Goal: Information Seeking & Learning: Learn about a topic

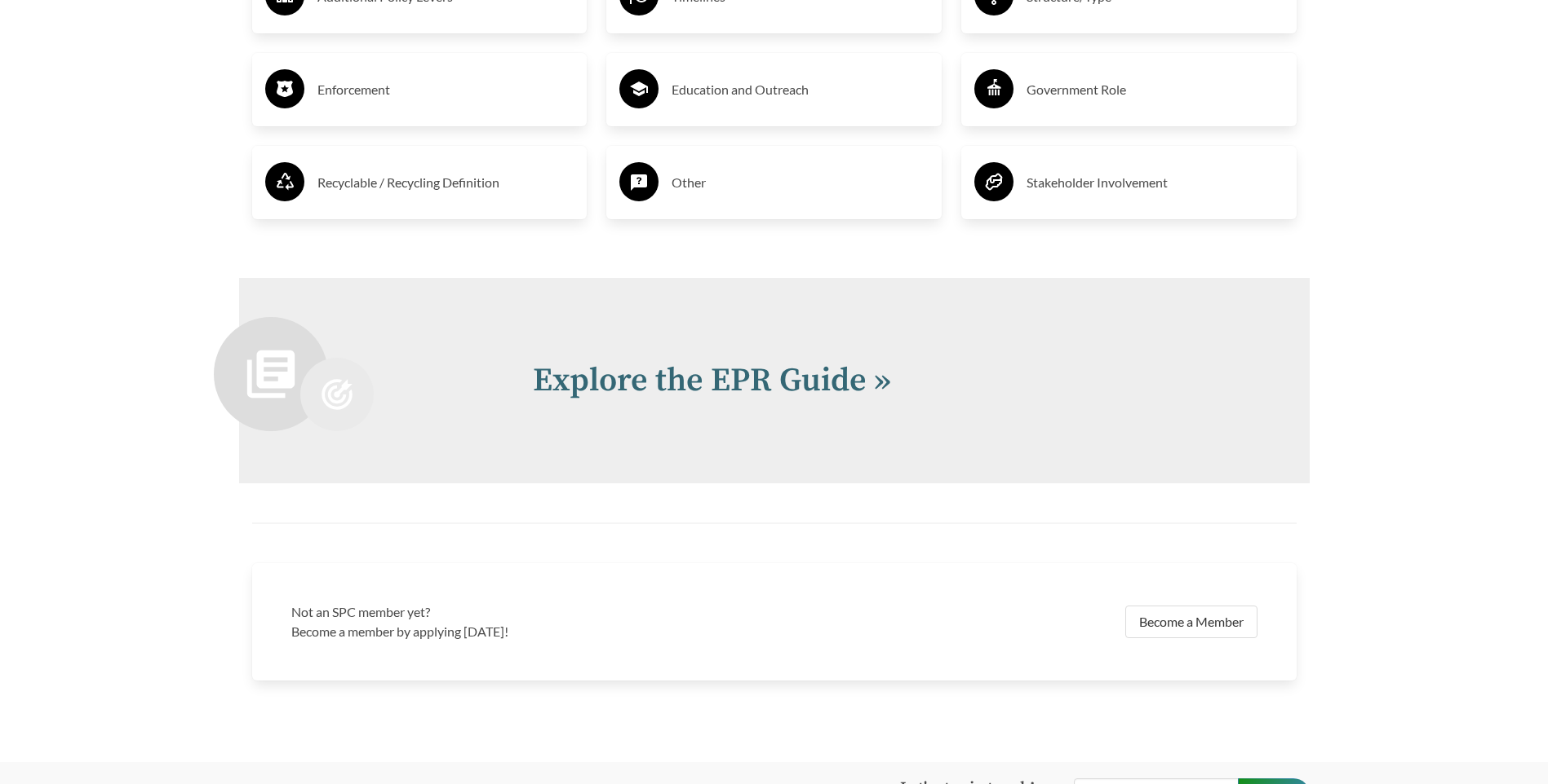
scroll to position [3385, 0]
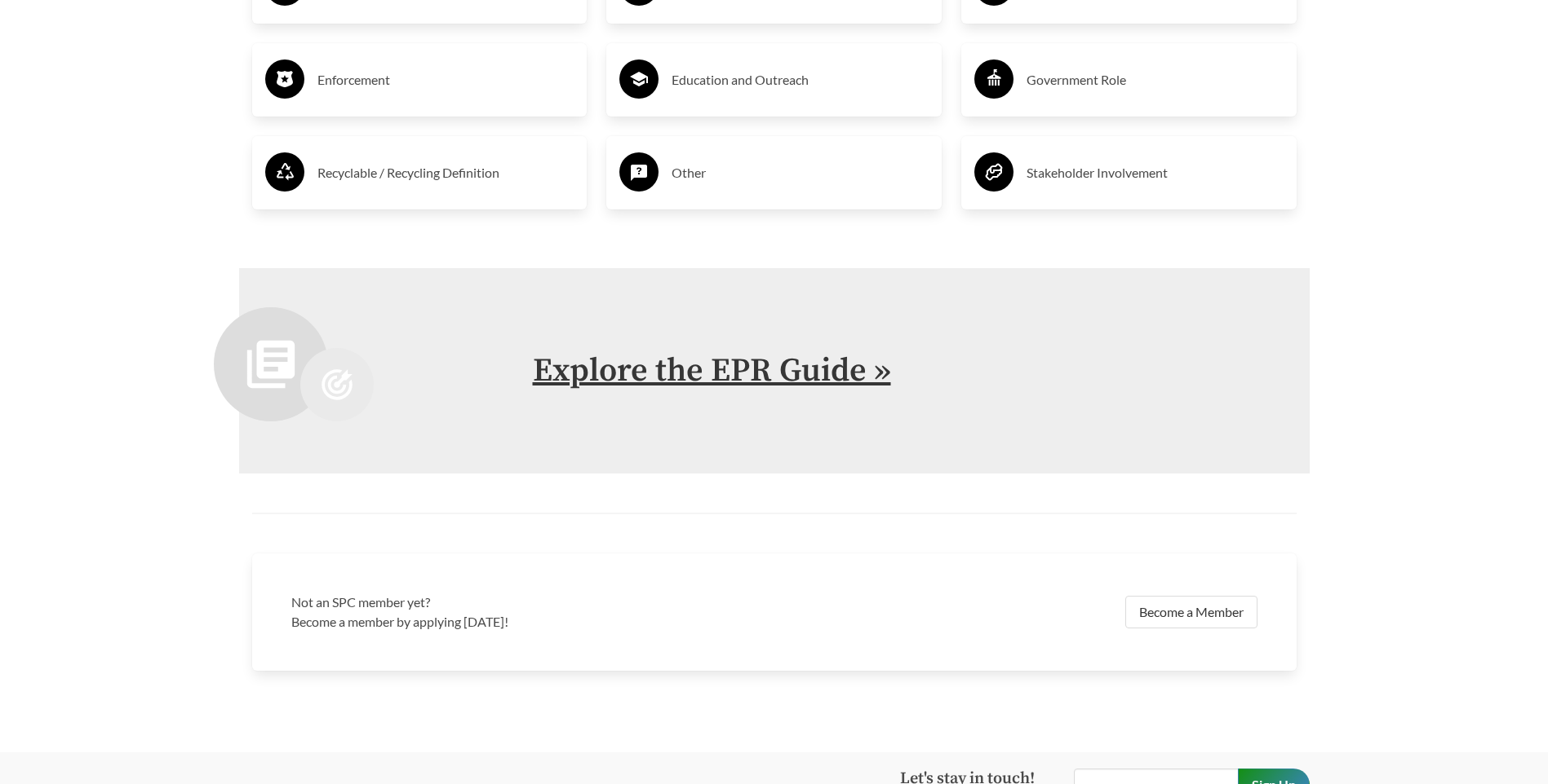
click at [796, 367] on link "Explore the EPR Guide »" at bounding box center [712, 371] width 358 height 41
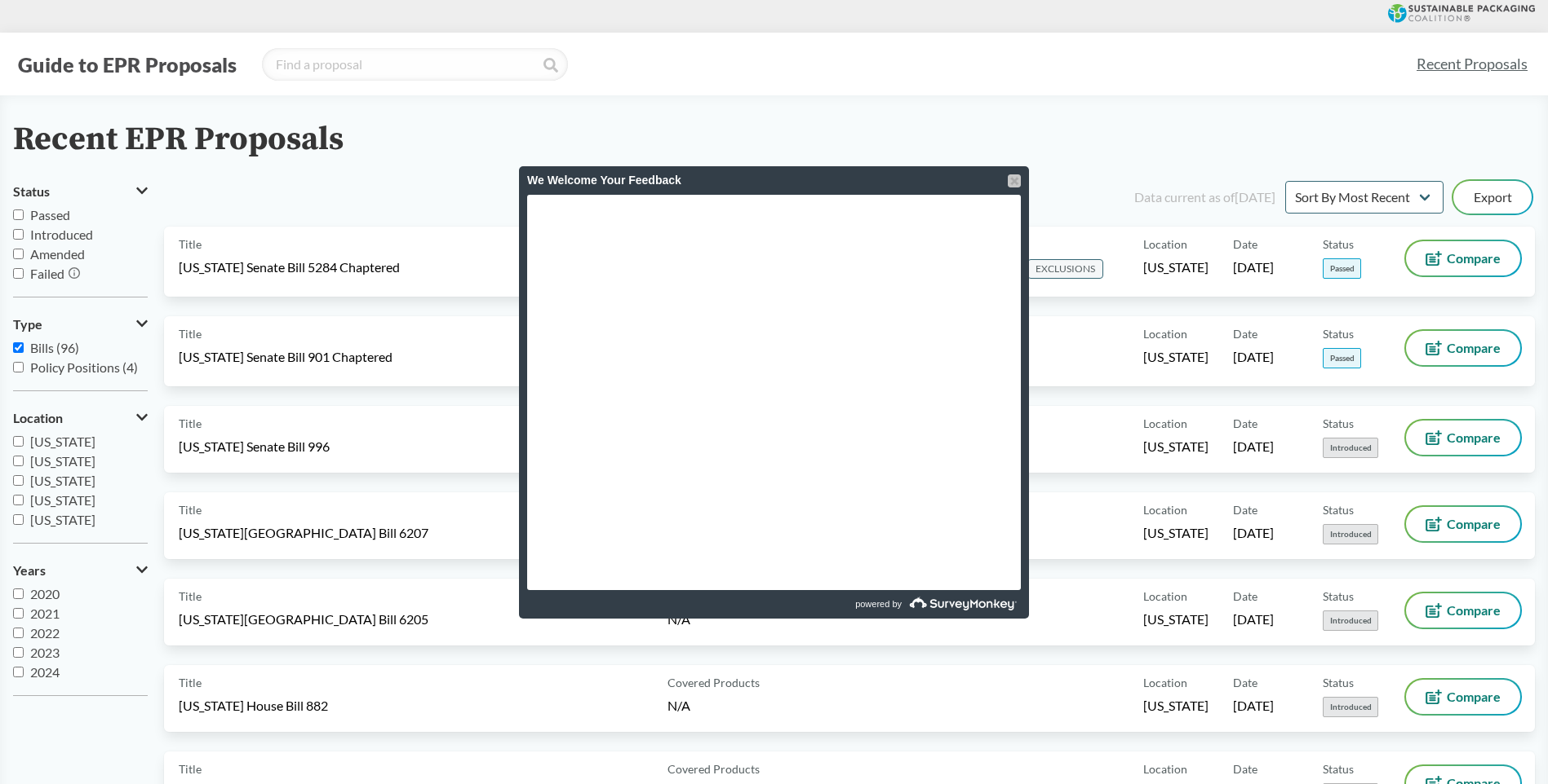
click at [1013, 180] on div at bounding box center [1013, 181] width 13 height 13
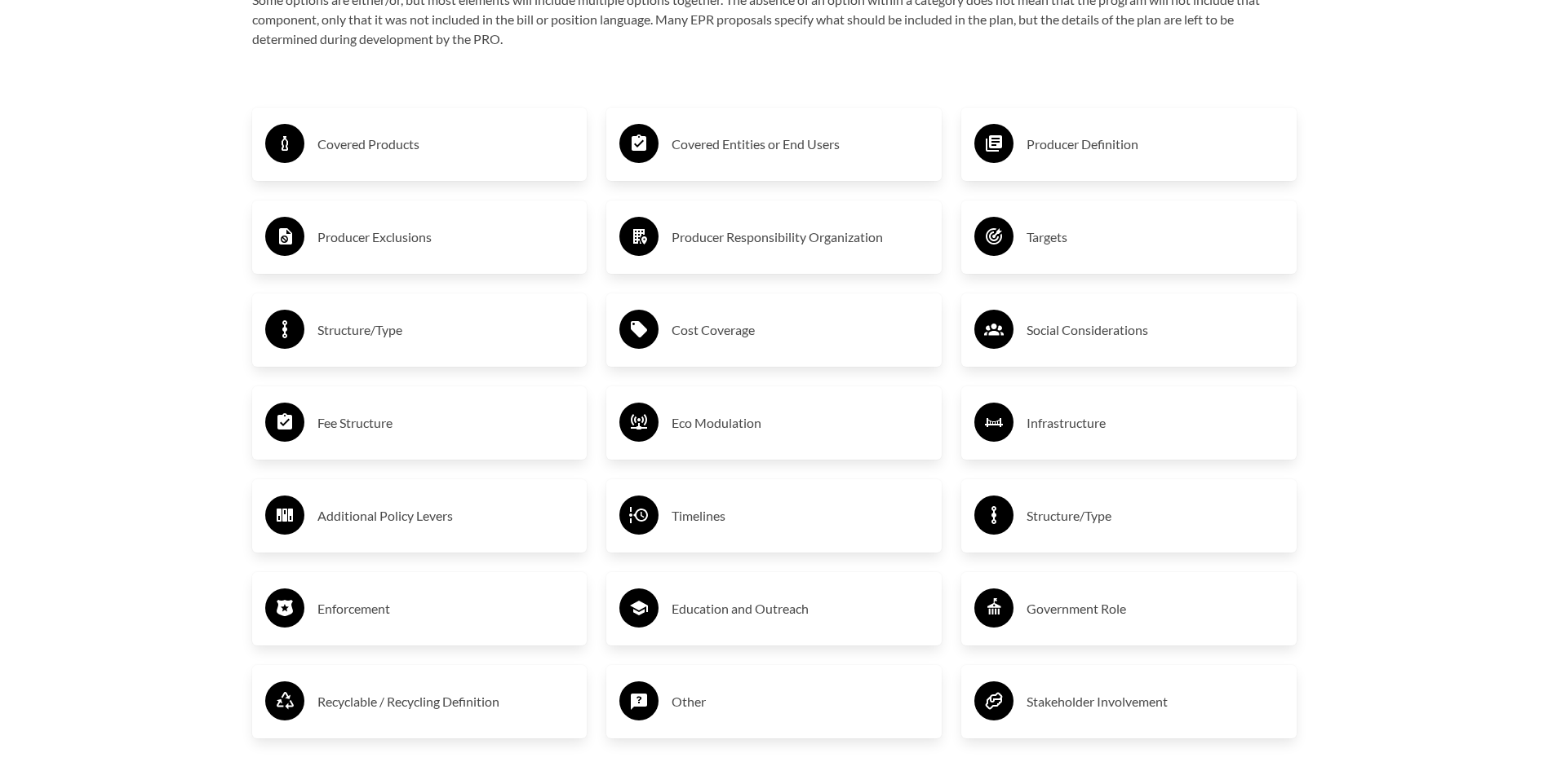
scroll to position [2832, 0]
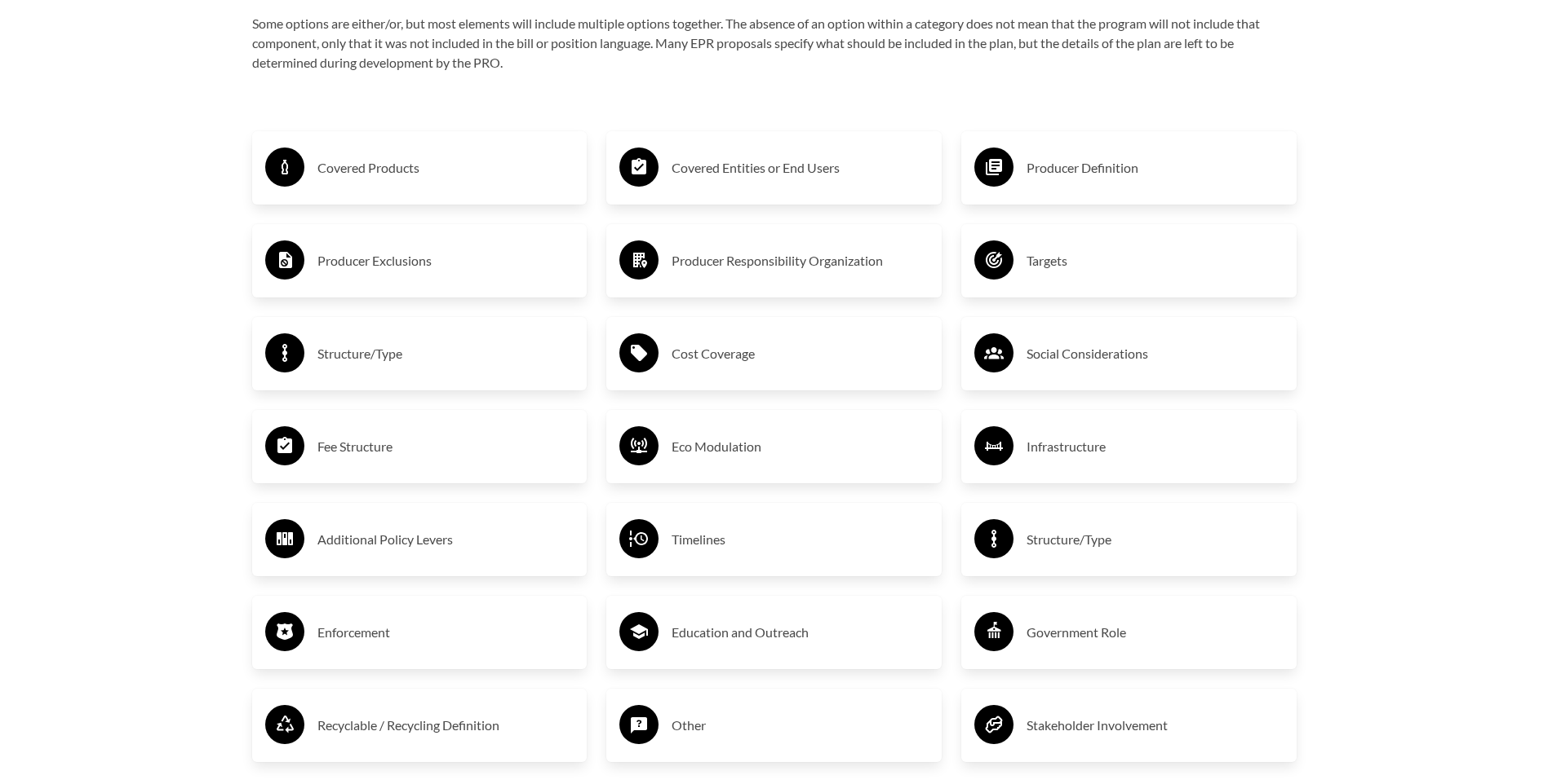
click at [1123, 166] on h3 "Producer Definition" at bounding box center [1154, 168] width 257 height 26
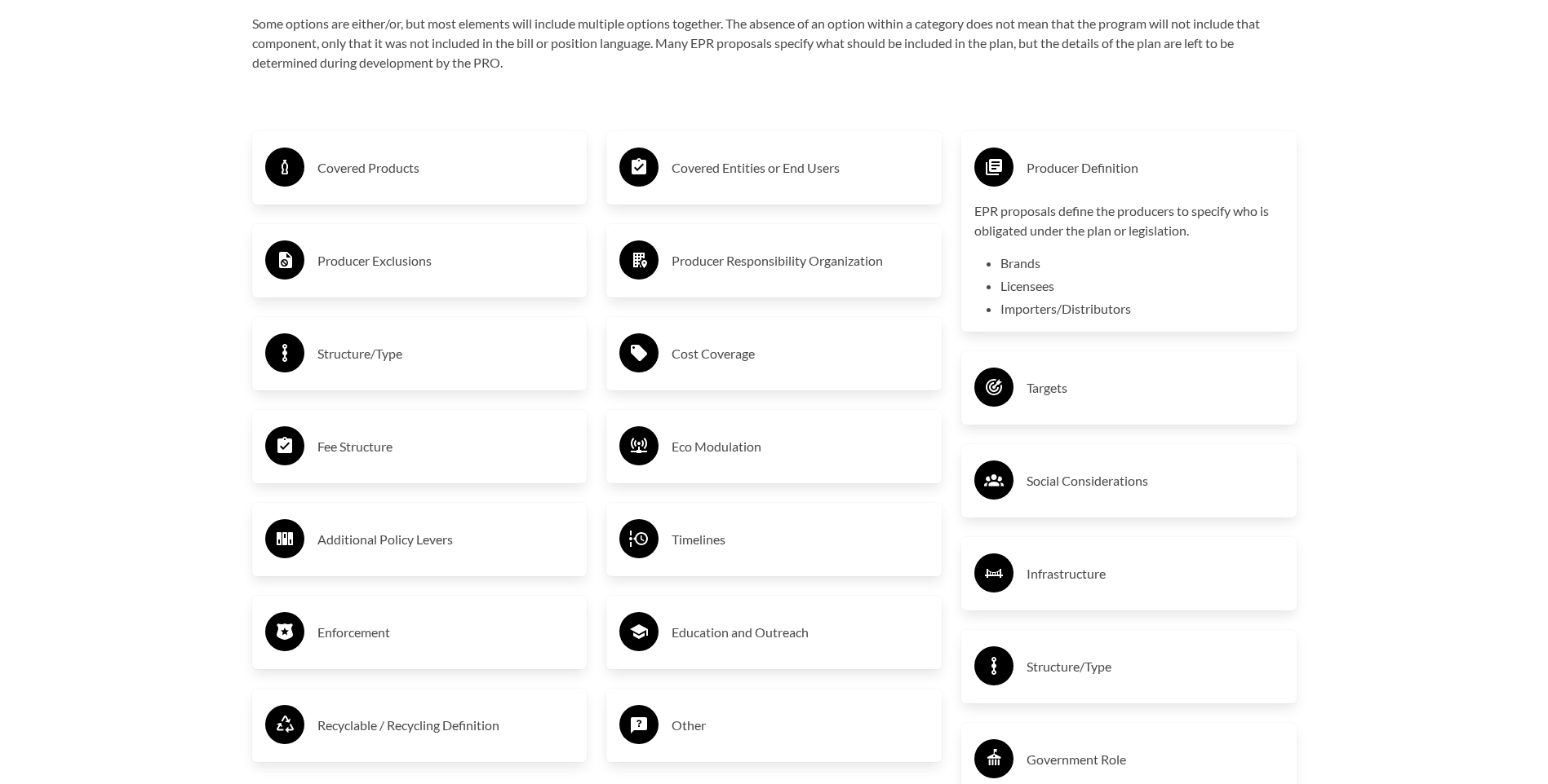
click at [1092, 229] on p "EPR proposals define the producers to specify who is obligated under the plan o…" at bounding box center [1128, 221] width 309 height 39
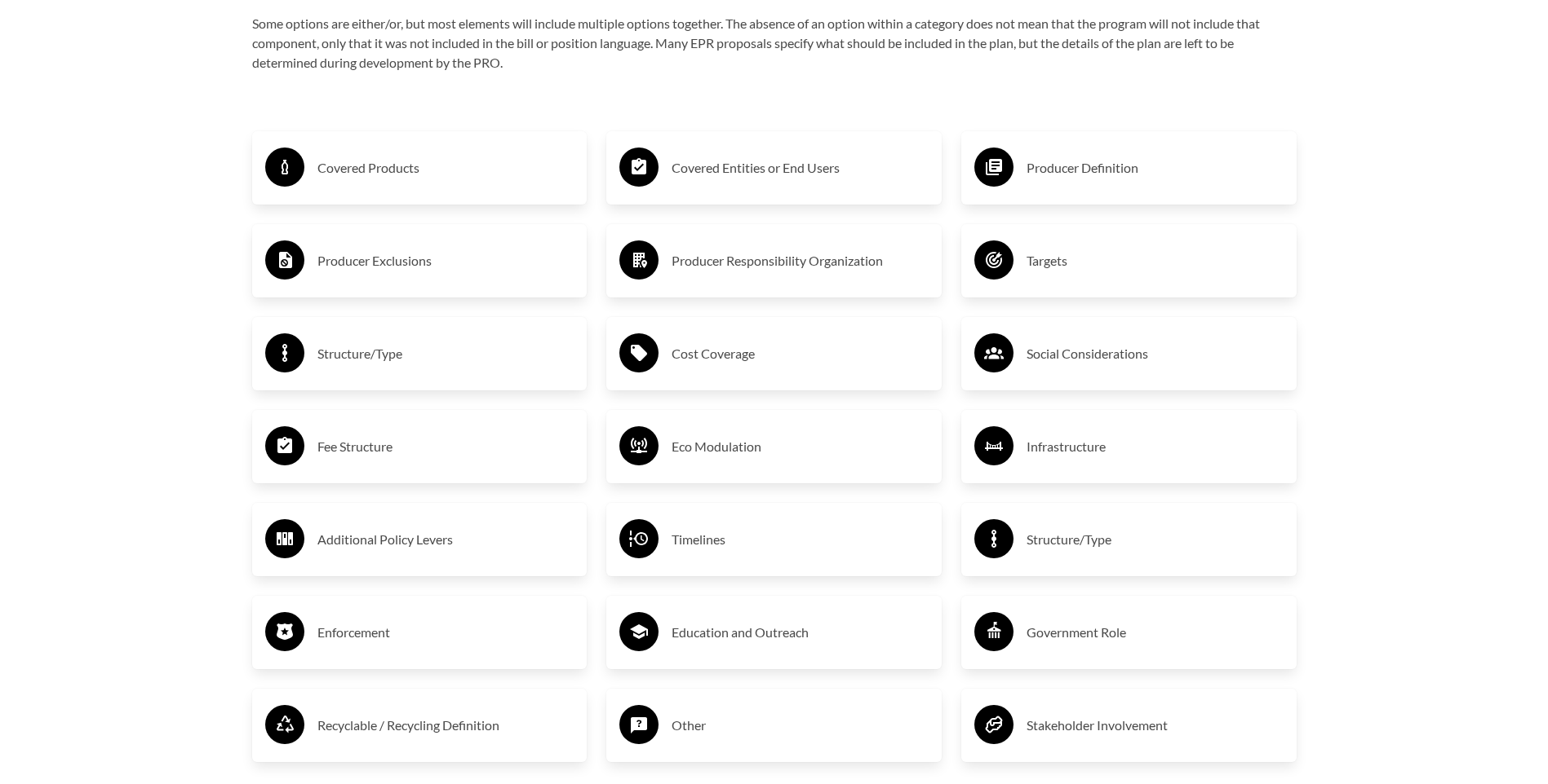
click at [1090, 173] on h3 "Producer Definition" at bounding box center [1154, 168] width 257 height 26
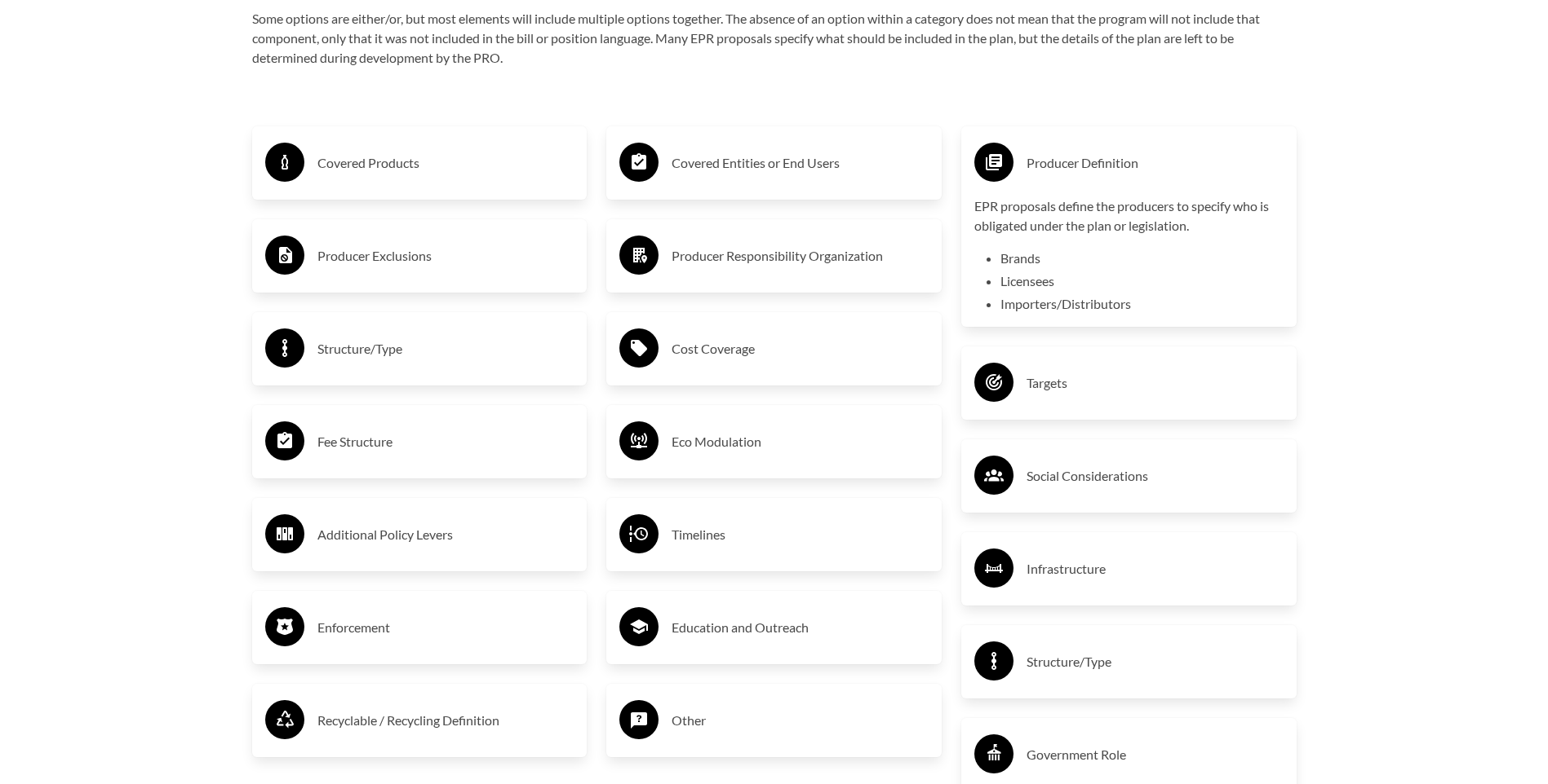
scroll to position [2890, 0]
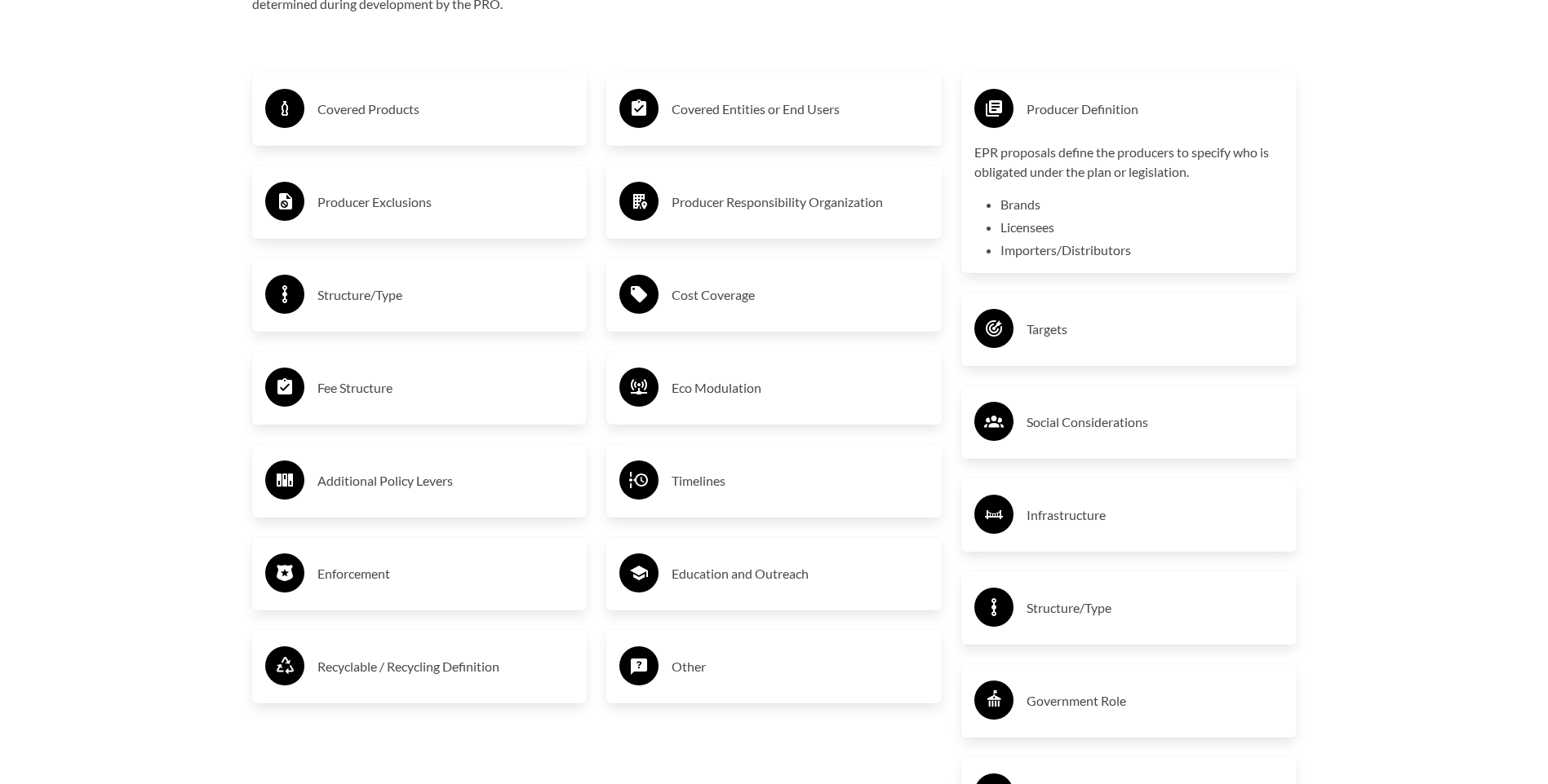
click at [364, 389] on h3 "Fee Structure" at bounding box center [446, 389] width 257 height 26
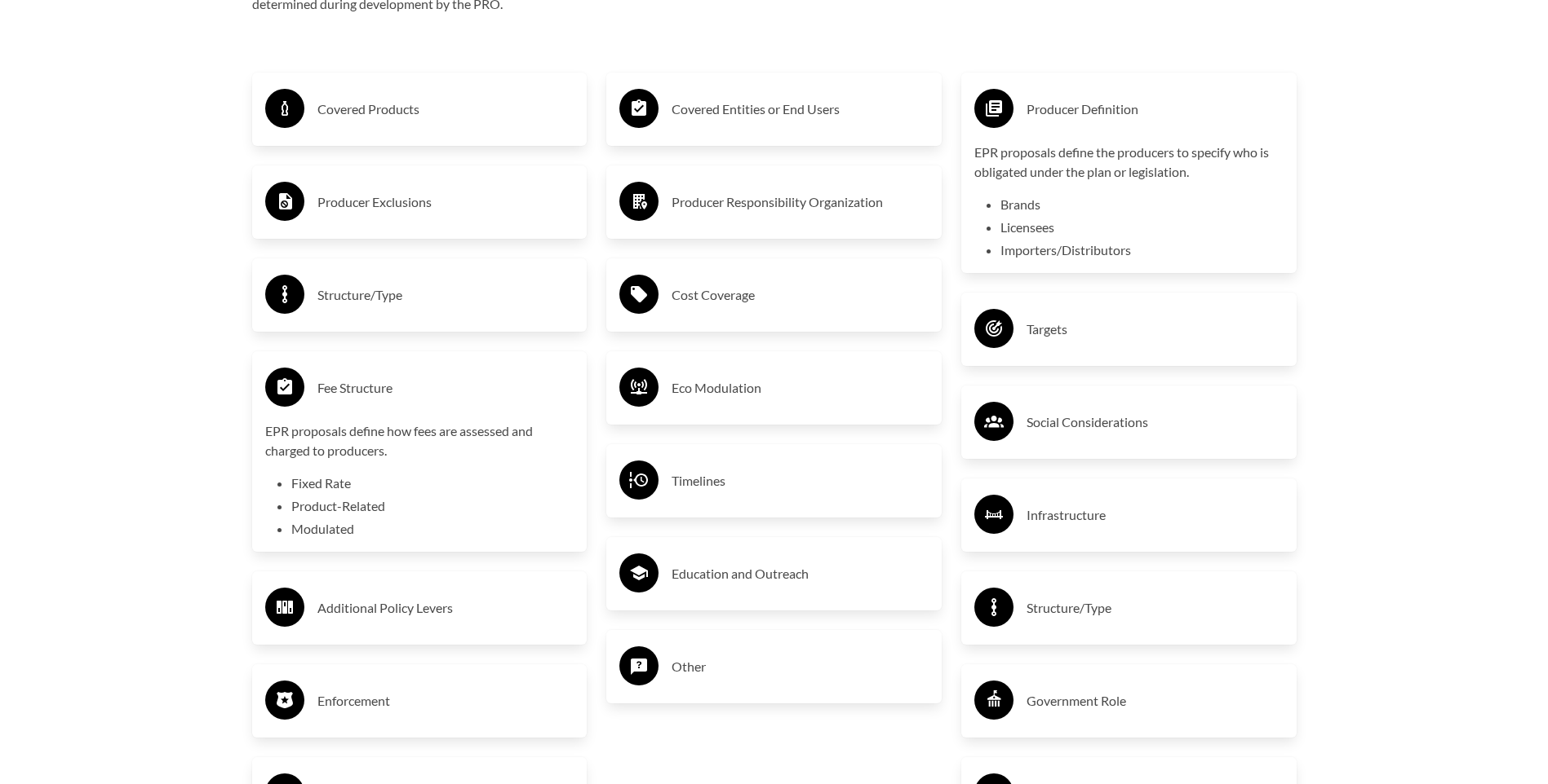
click at [354, 432] on p "EPR proposals define how fees are assessed and charged to producers." at bounding box center [419, 440] width 309 height 39
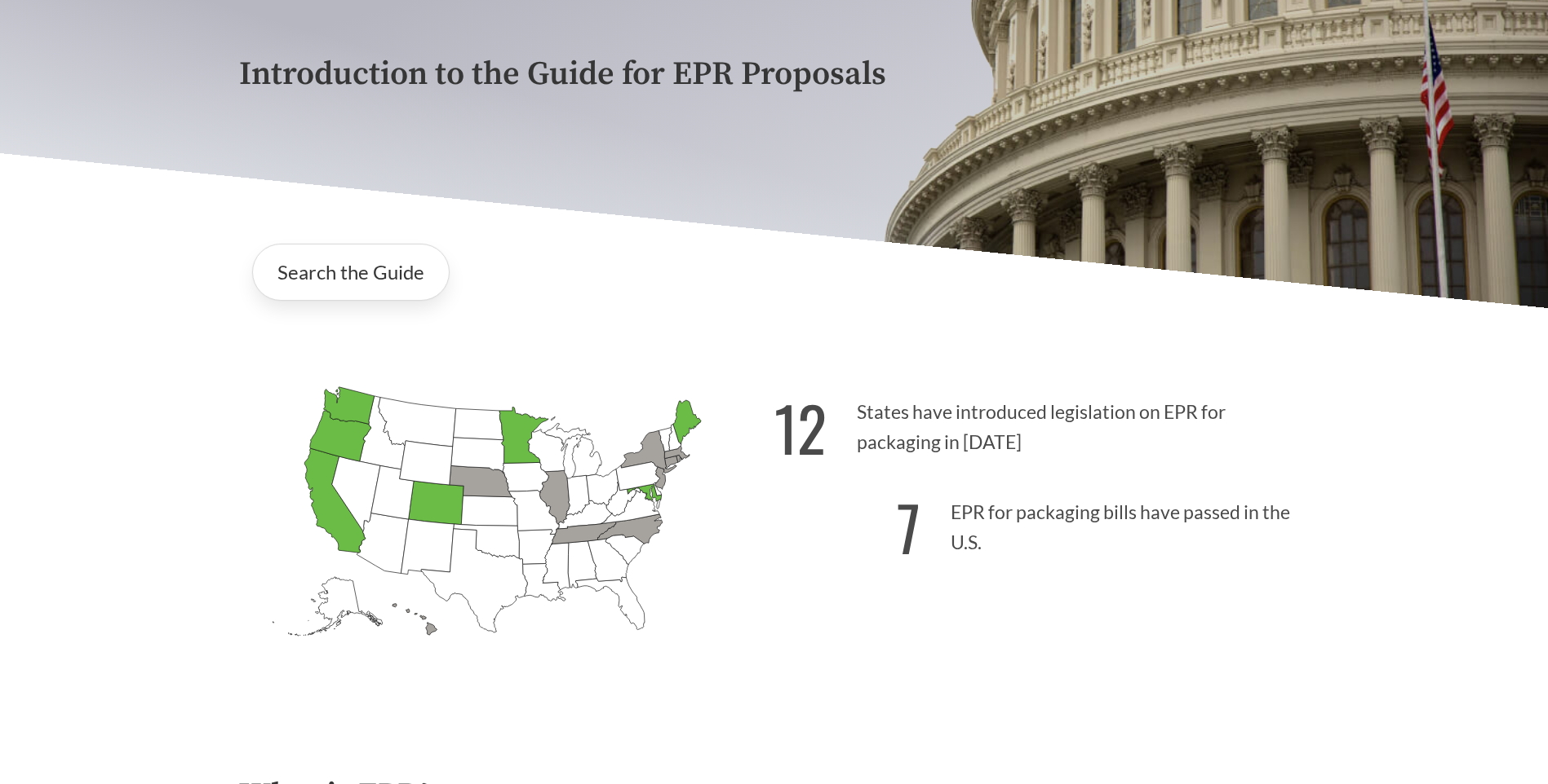
scroll to position [217, 0]
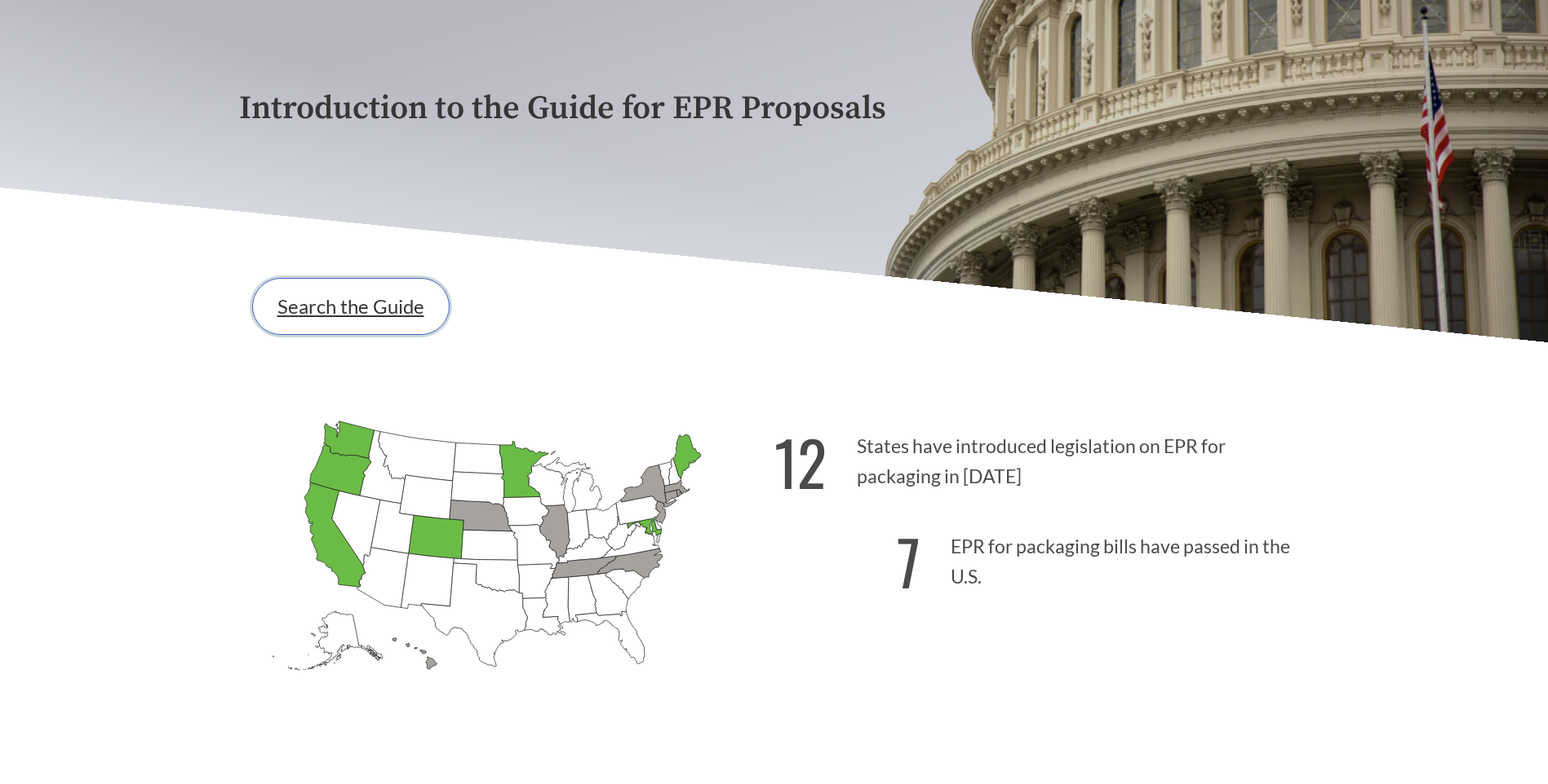
click at [351, 298] on link "Search the Guide" at bounding box center [351, 306] width 198 height 57
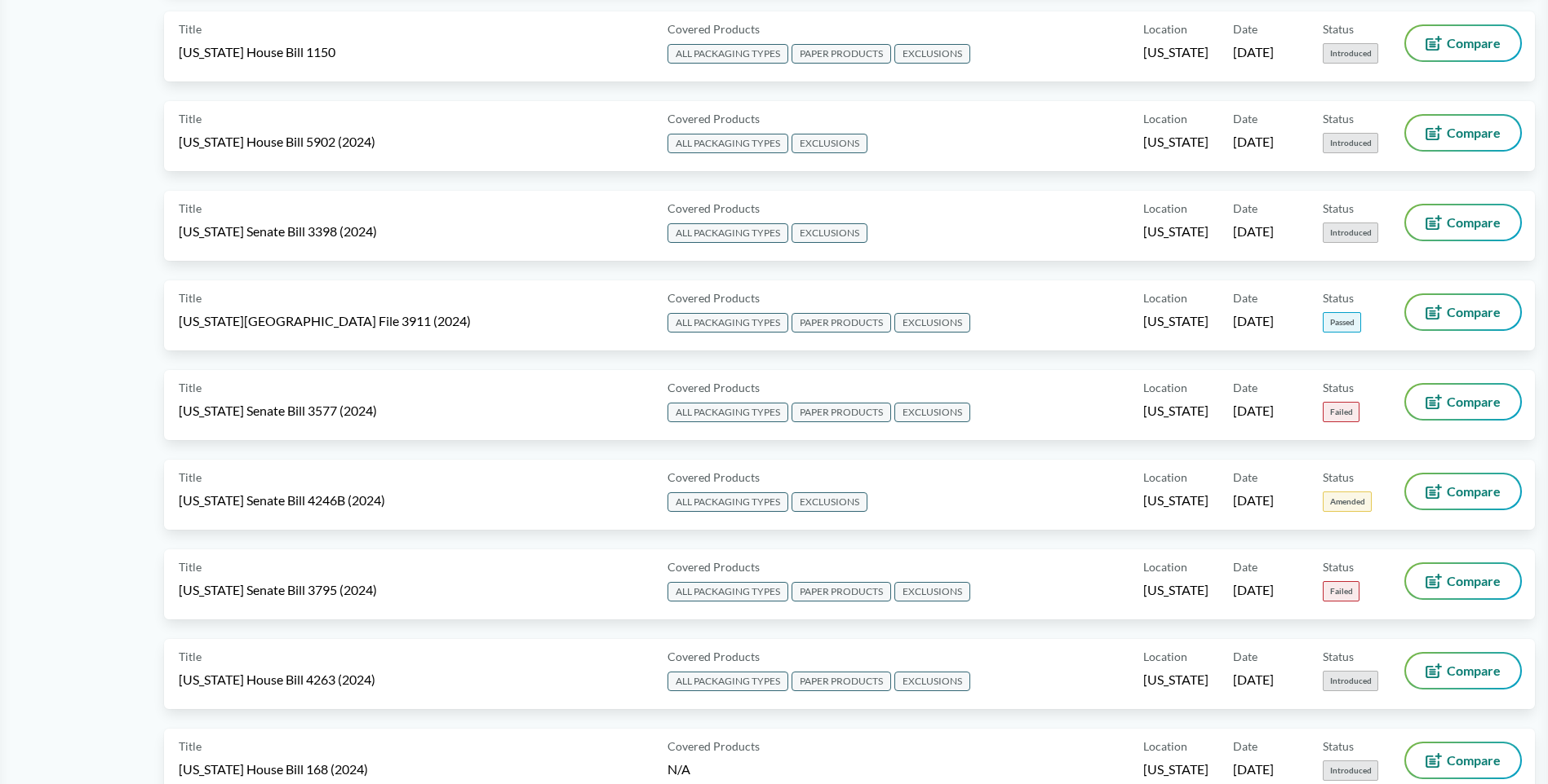
scroll to position [2265, 0]
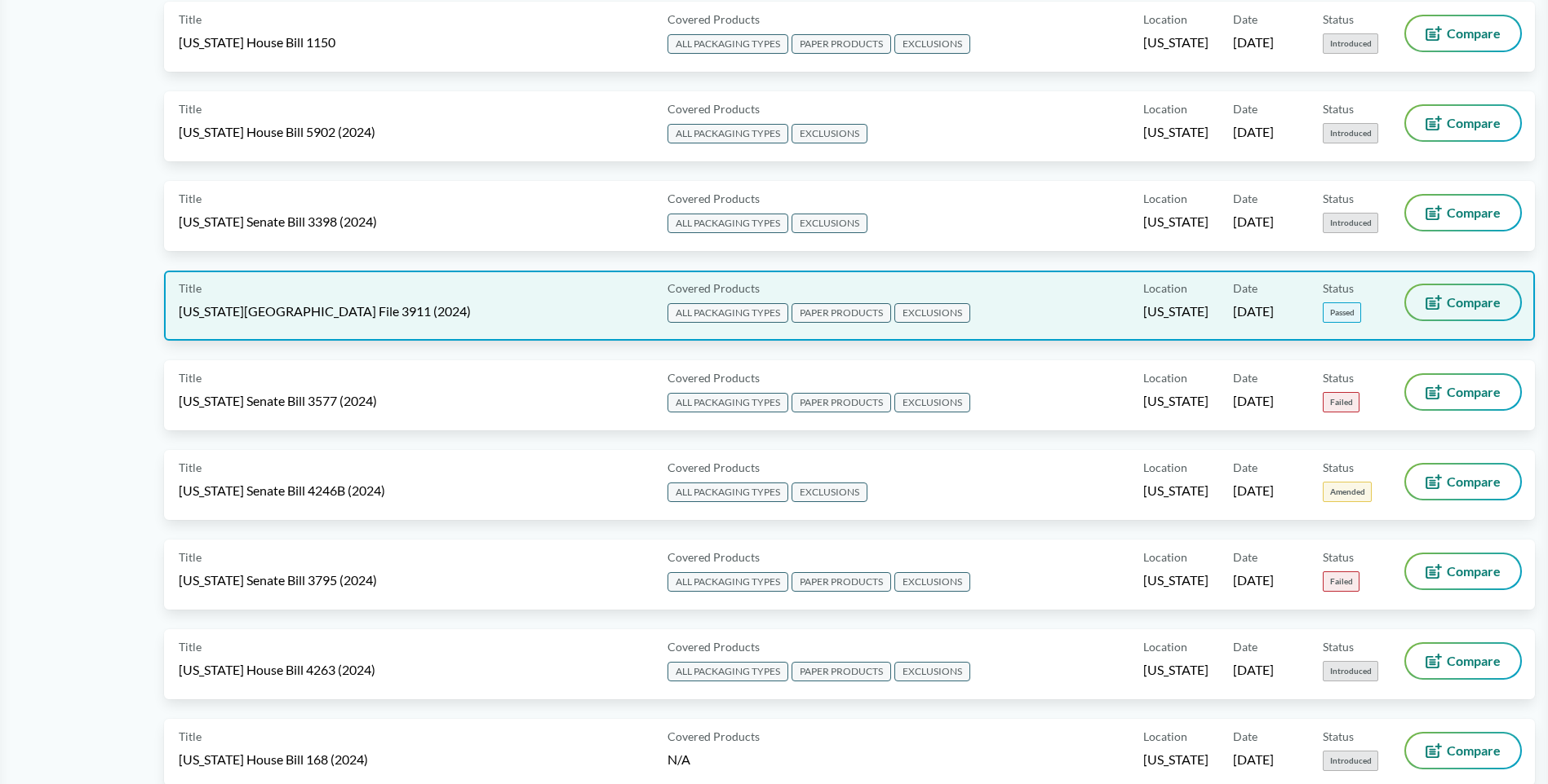
click at [1479, 297] on span "Compare" at bounding box center [1474, 302] width 54 height 13
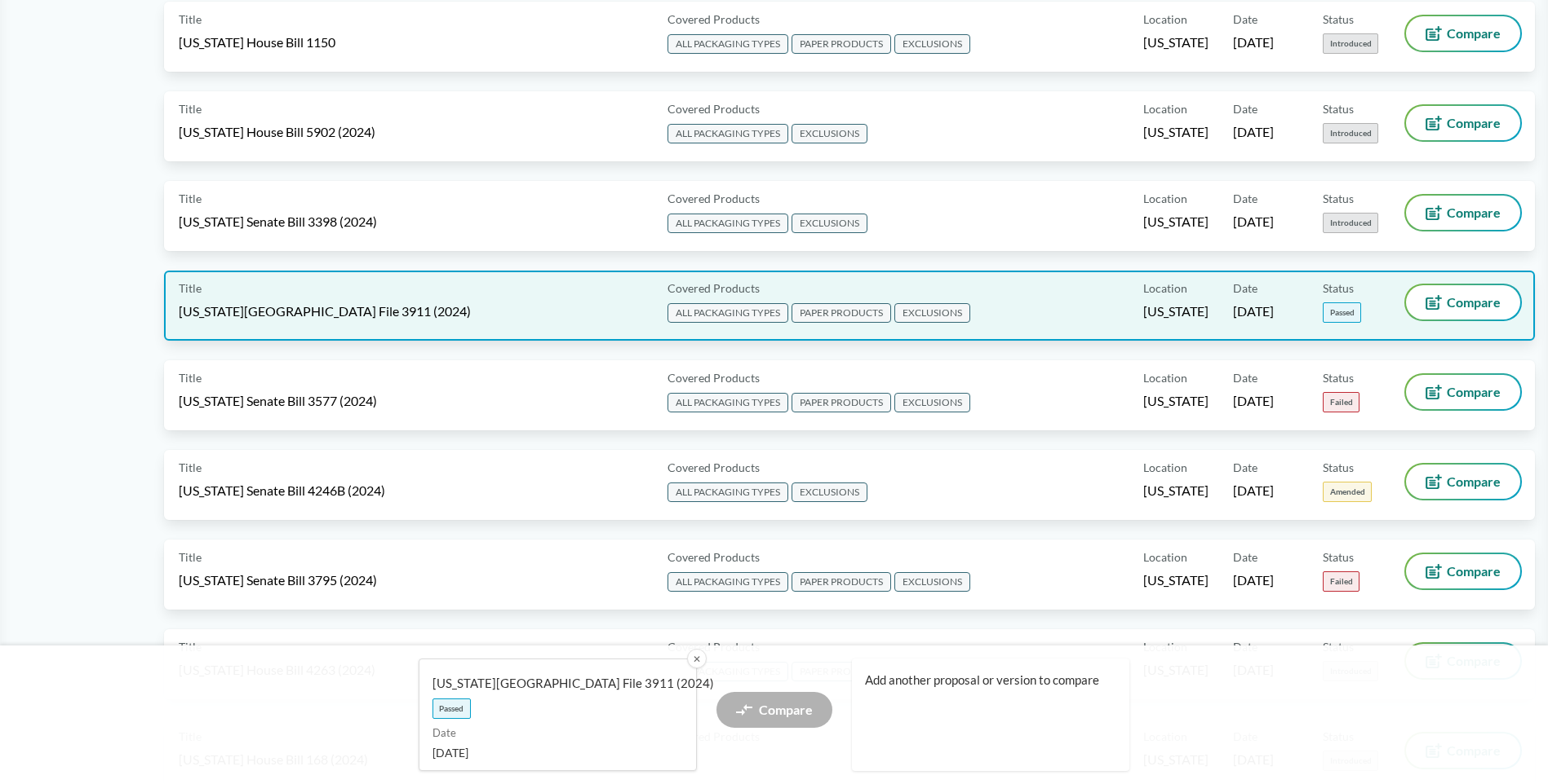
click at [315, 310] on span "[US_STATE][GEOGRAPHIC_DATA] File 3911 (2024)" at bounding box center [325, 312] width 292 height 18
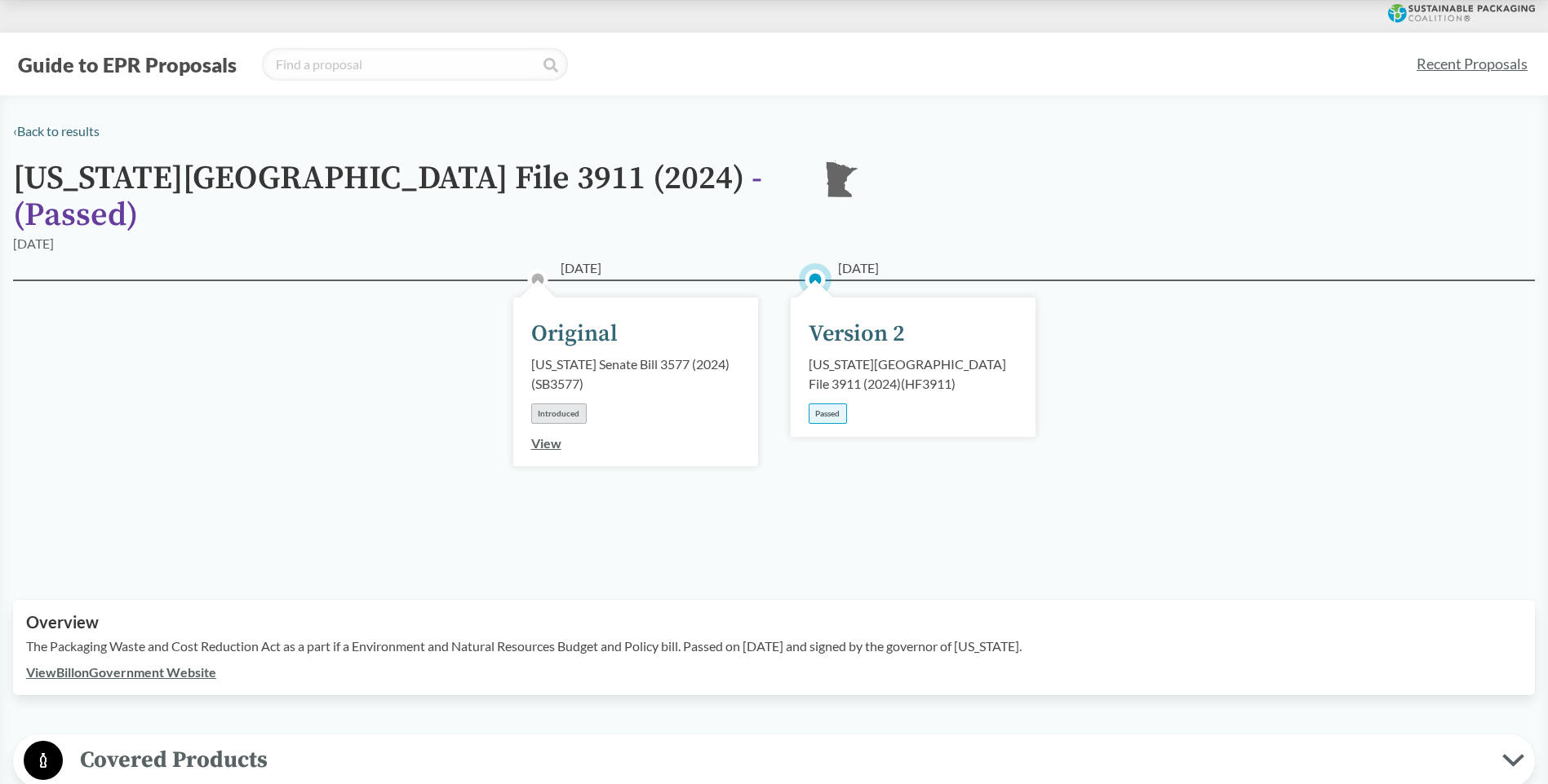
click at [851, 318] on div "Version 2" at bounding box center [856, 335] width 96 height 34
click at [829, 403] on div "Passed" at bounding box center [827, 413] width 38 height 20
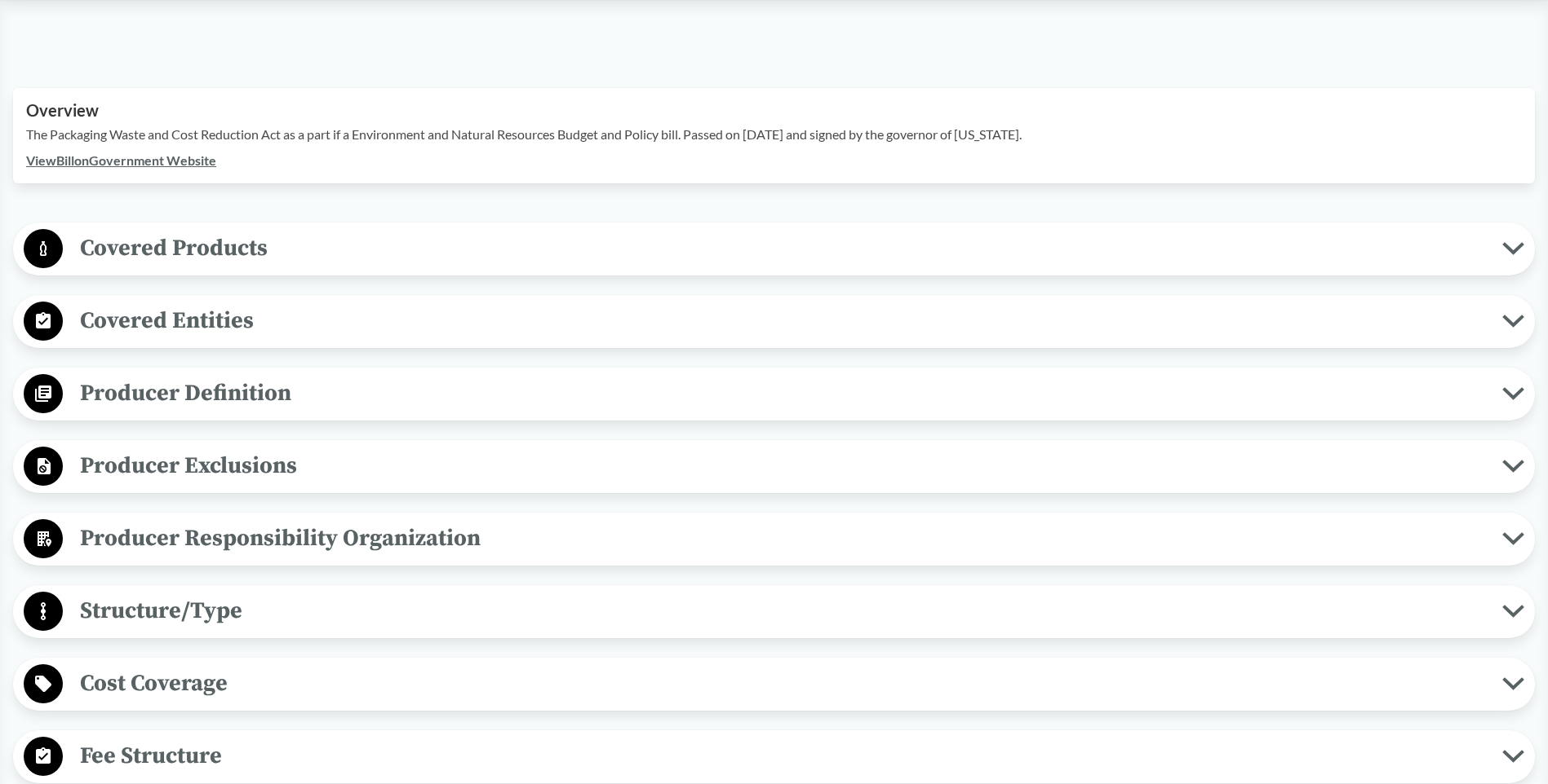
scroll to position [612, 0]
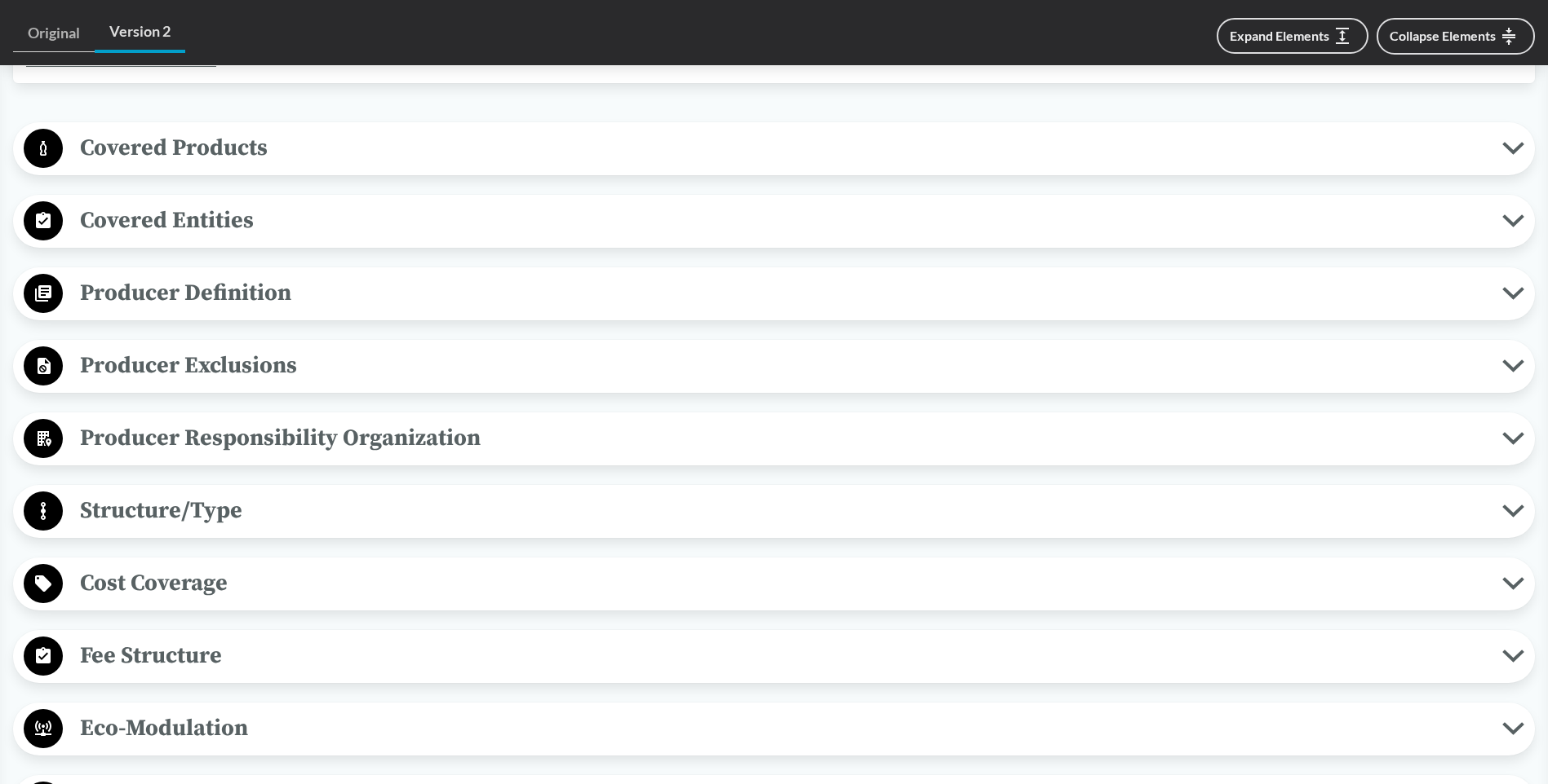
click at [1514, 287] on icon at bounding box center [1513, 293] width 22 height 13
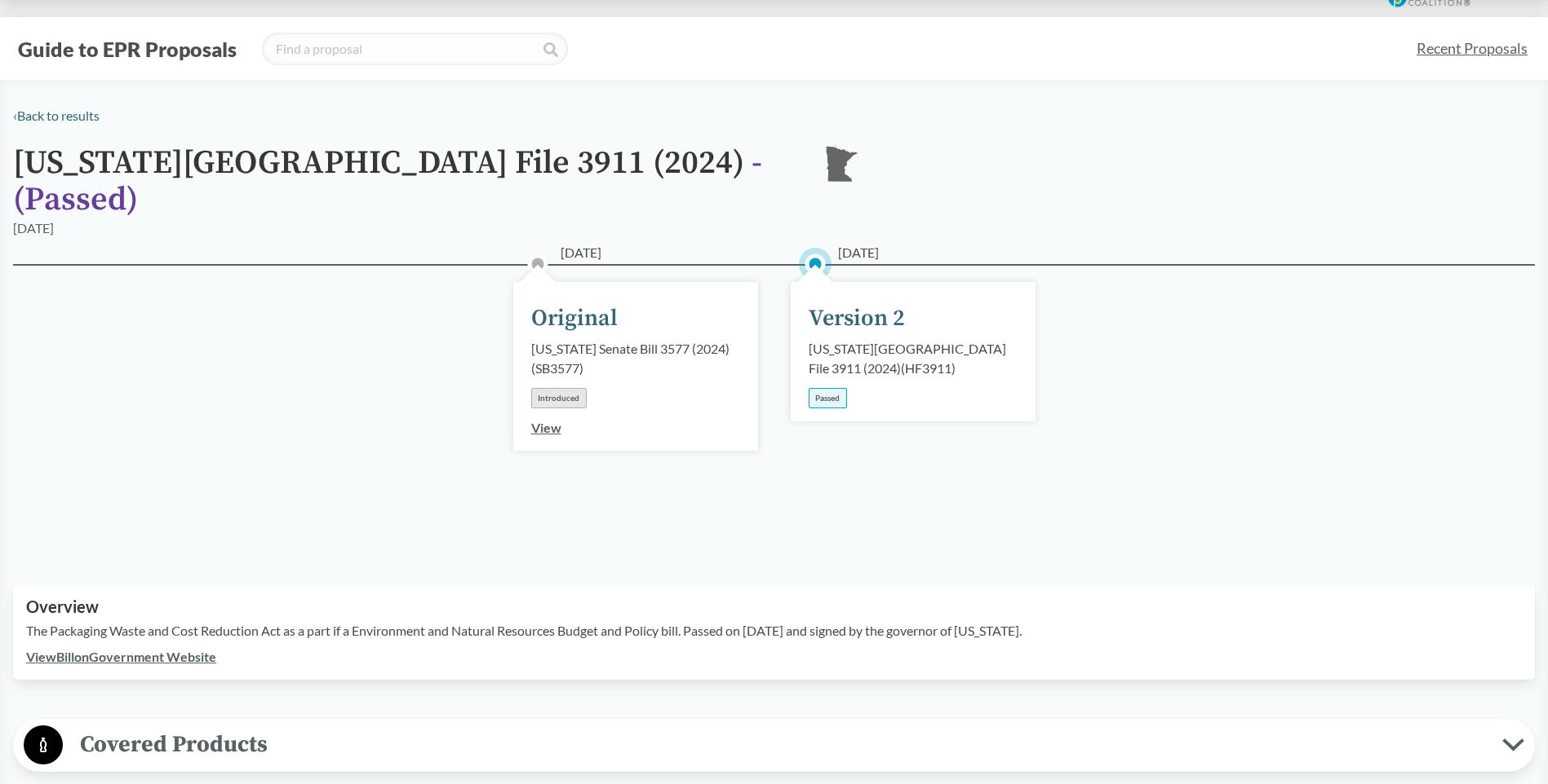
scroll to position [0, 0]
